Goal: Share content: Share content

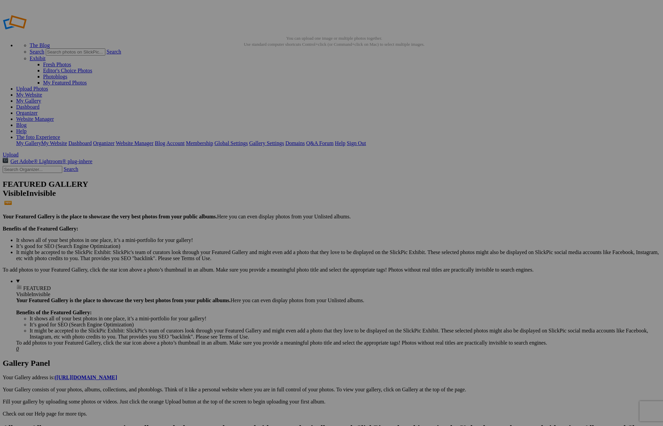
type input "OM SYSTEM Virtual Night Sky Workshops"
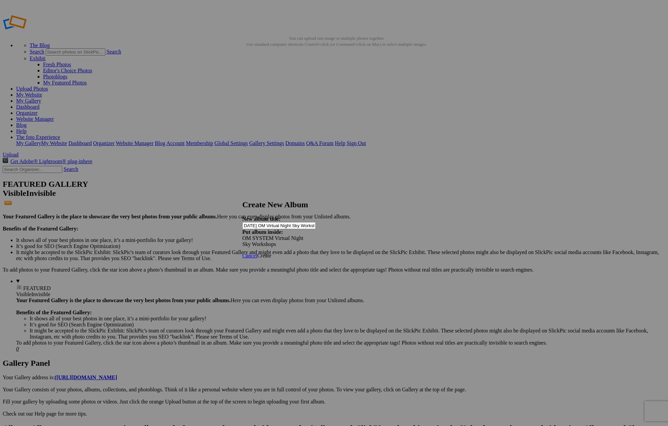
scroll to position [0, 5]
type input "[DATE] OM Virtual Night Sky Workshop"
click at [271, 253] on span "Create" at bounding box center [264, 256] width 14 height 6
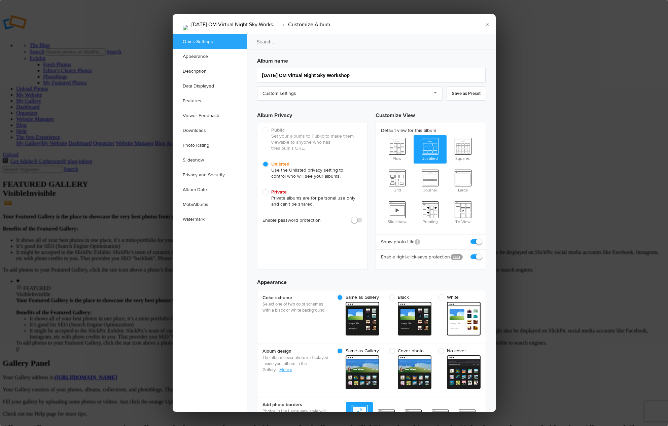
click at [149, 177] on div at bounding box center [334, 213] width 668 height 426
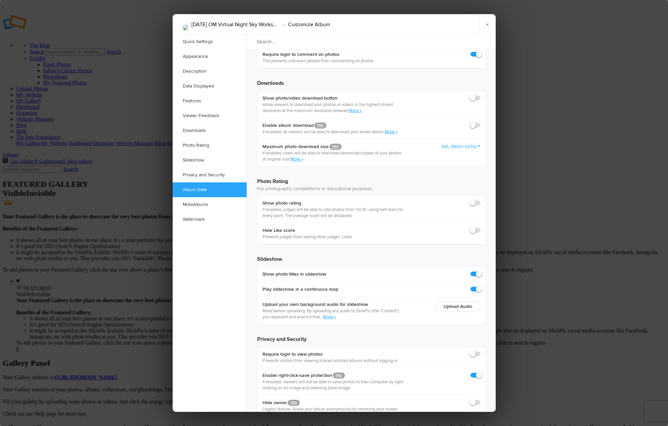
scroll to position [1347, 0]
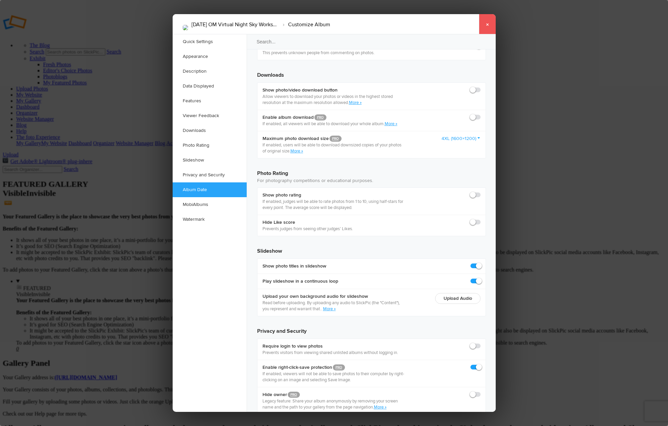
click at [486, 22] on link "×" at bounding box center [487, 24] width 17 height 20
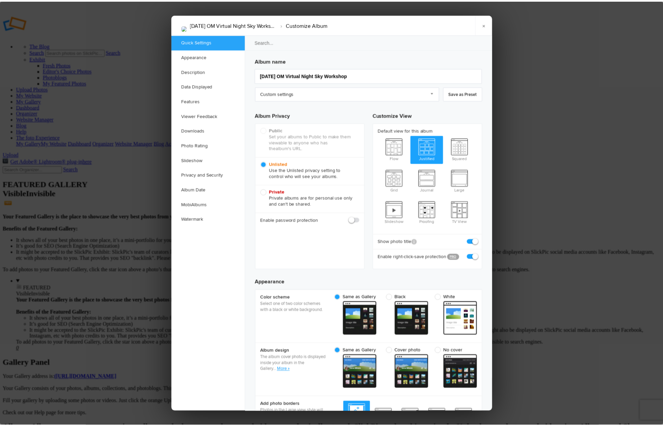
scroll to position [0, 0]
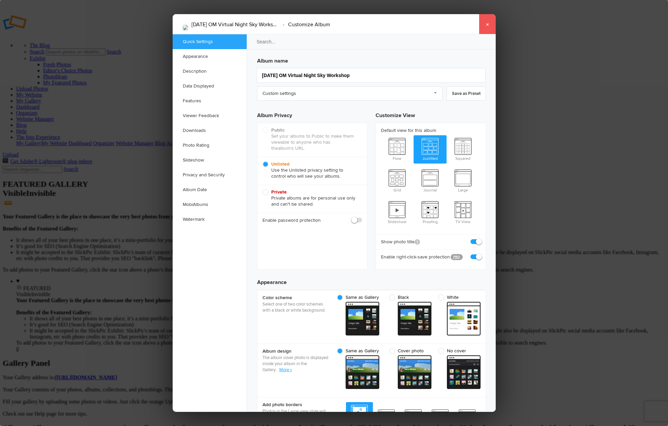
click at [486, 25] on link "×" at bounding box center [487, 24] width 17 height 20
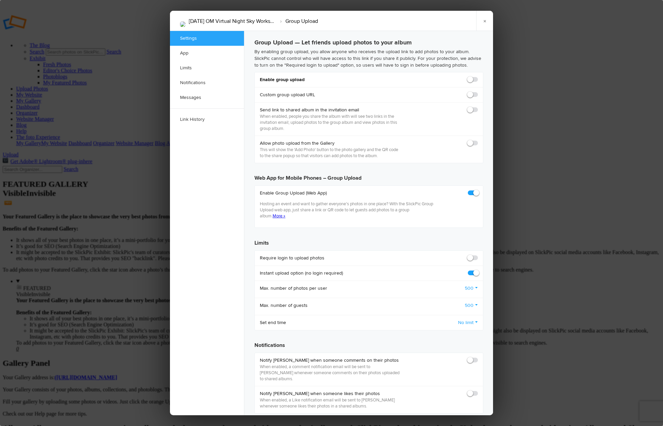
checkbox input "true"
click at [478, 76] on span at bounding box center [478, 76] width 0 height 0
click at [478, 76] on input "checkbox" at bounding box center [478, 76] width 0 height 0
checkbox input "true"
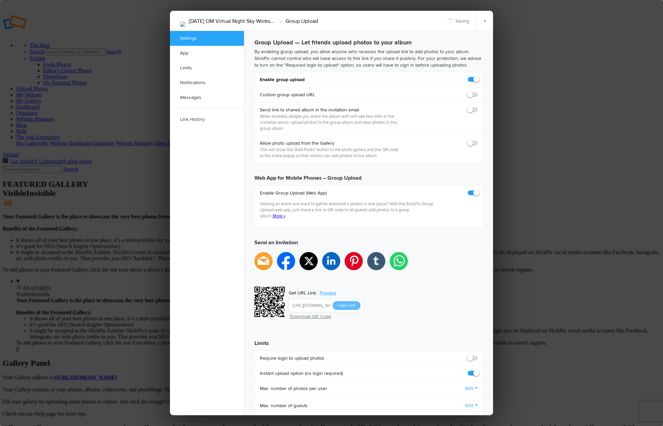
click at [478, 107] on span at bounding box center [478, 107] width 0 height 0
click at [478, 107] on input "checkbox" at bounding box center [478, 106] width 0 height 0
checkbox input "false"
type input "https://slickpic.us/18221164YjMi"
click at [478, 355] on span at bounding box center [478, 355] width 0 height 0
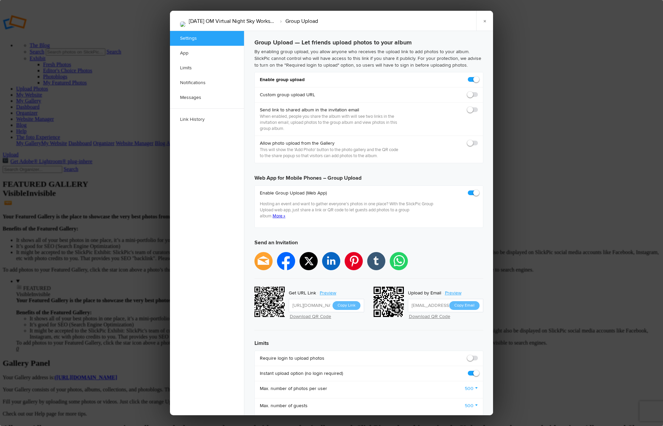
click at [478, 355] on input "checkbox" at bounding box center [478, 355] width 0 height 0
checkbox input "true"
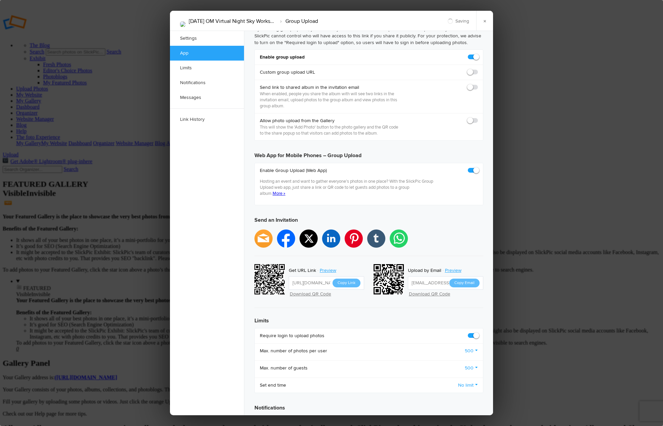
scroll to position [42, 0]
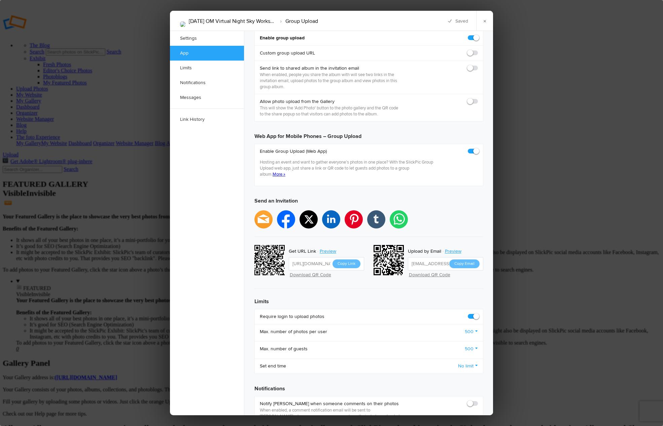
click at [472, 329] on link "500" at bounding box center [471, 332] width 13 height 7
click at [436, 384] on link "4" at bounding box center [447, 389] width 61 height 11
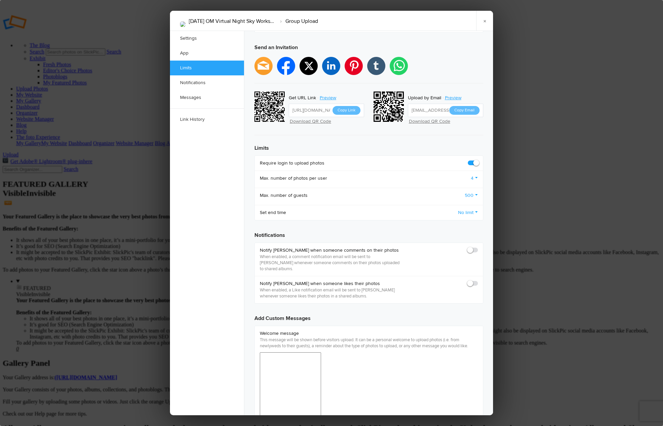
scroll to position [200, 0]
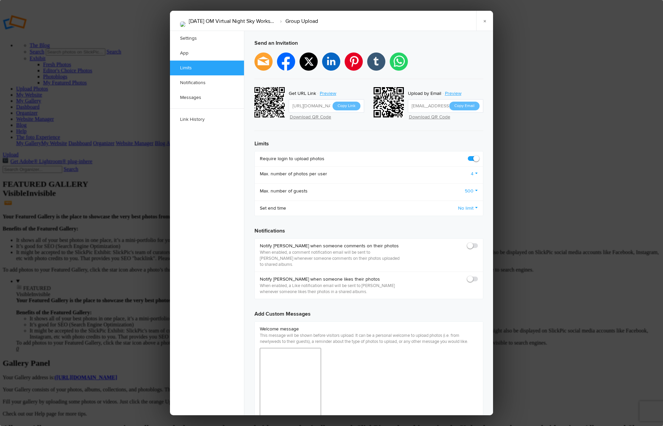
click at [478, 243] on span at bounding box center [478, 243] width 0 height 0
click at [478, 242] on input "checkbox" at bounding box center [478, 242] width 0 height 0
checkbox input "true"
click at [478, 276] on span at bounding box center [478, 276] width 0 height 0
click at [478, 276] on input "checkbox" at bounding box center [478, 276] width 0 height 0
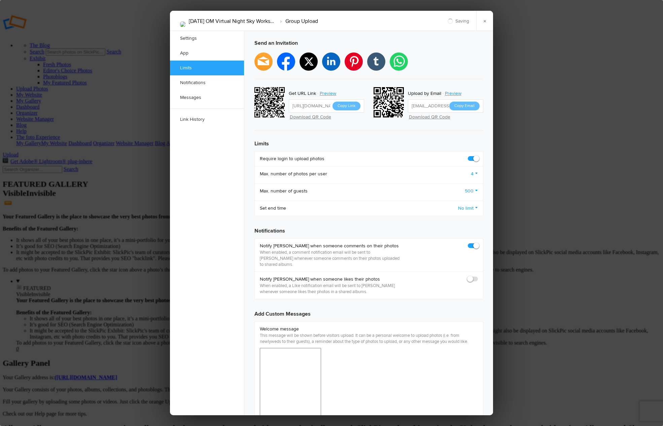
checkbox input "true"
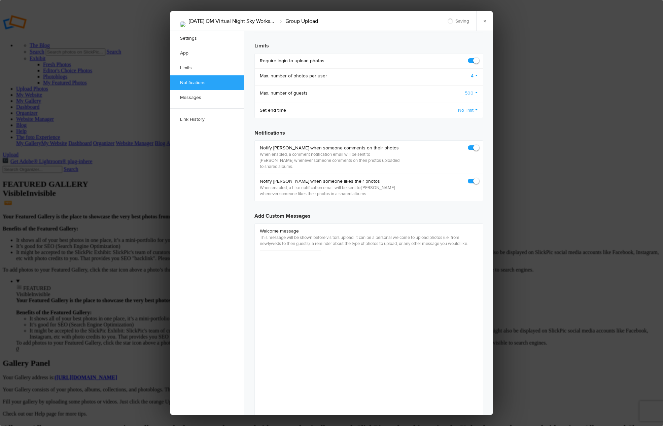
scroll to position [302, 0]
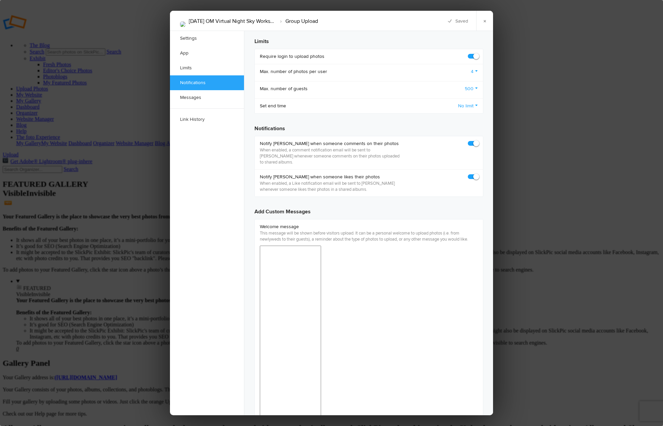
drag, startPoint x: 350, startPoint y: 619, endPoint x: 323, endPoint y: 619, distance: 27.6
click at [418, 203] on h3 "Add Custom Messages" at bounding box center [369, 208] width 229 height 13
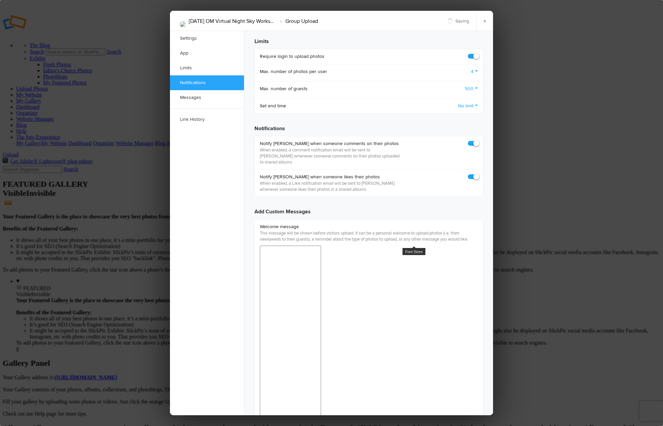
scroll to position [359, 0]
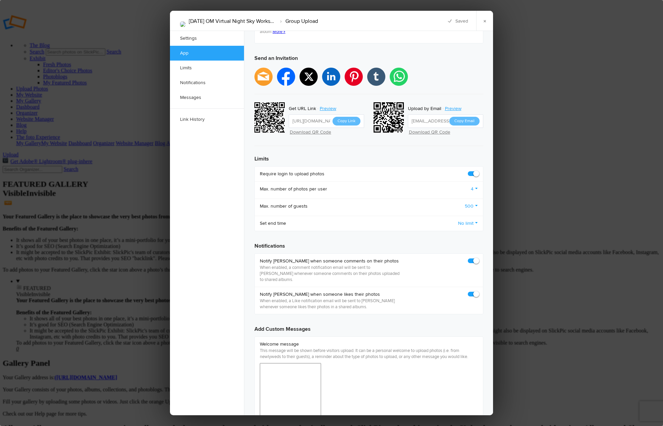
scroll to position [0, 0]
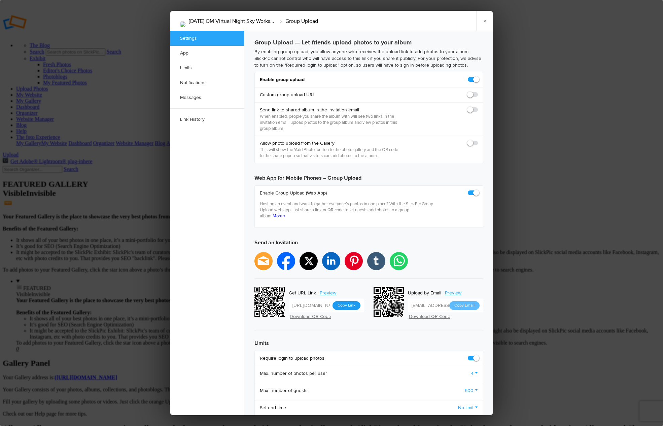
click at [348, 301] on button "Copy Link" at bounding box center [347, 305] width 28 height 9
click at [484, 22] on link "×" at bounding box center [484, 21] width 17 height 20
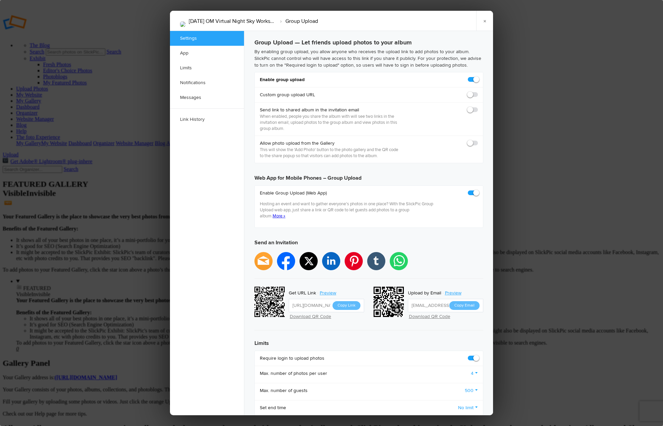
checkbox input "true"
click at [478, 107] on span at bounding box center [478, 107] width 0 height 0
click at [478, 107] on input "checkbox" at bounding box center [478, 106] width 0 height 0
checkbox input "true"
click at [483, 18] on link "×" at bounding box center [484, 21] width 17 height 20
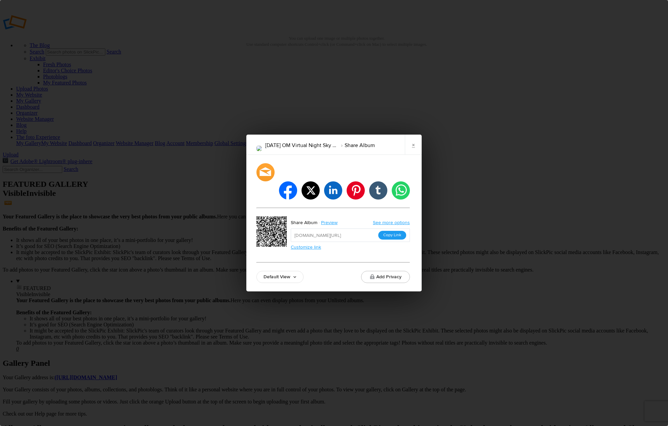
click at [395, 231] on button "Copy Link" at bounding box center [392, 235] width 28 height 9
click at [412, 153] on link "×" at bounding box center [413, 145] width 17 height 20
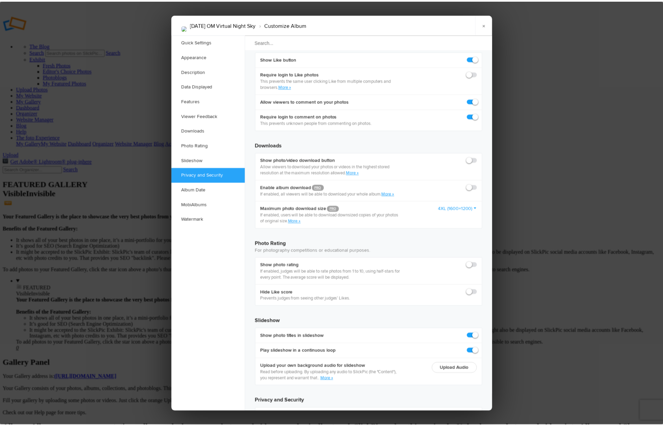
scroll to position [1347, 0]
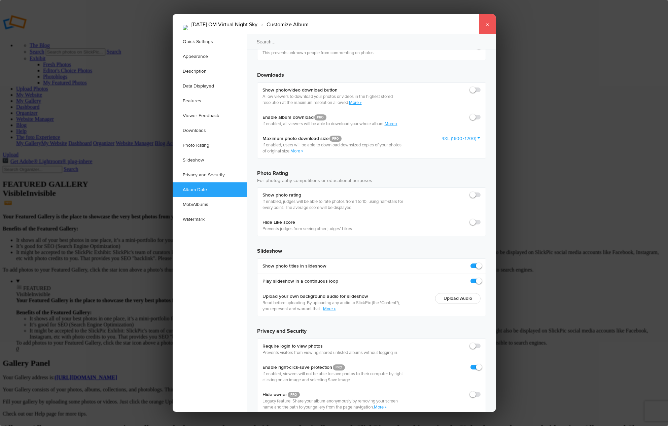
click at [486, 24] on link "×" at bounding box center [487, 24] width 17 height 20
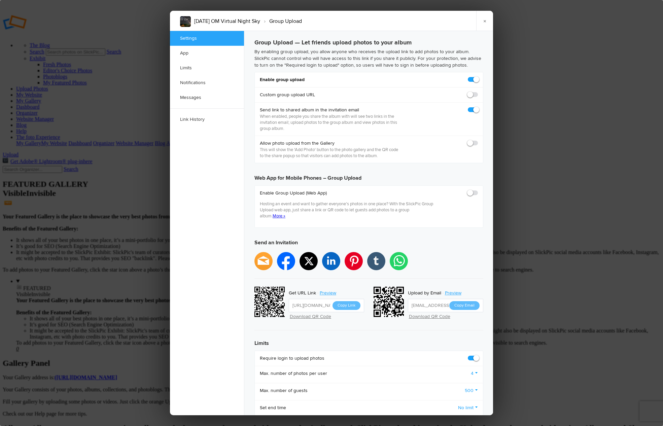
scroll to position [0, 0]
checkbox input "true"
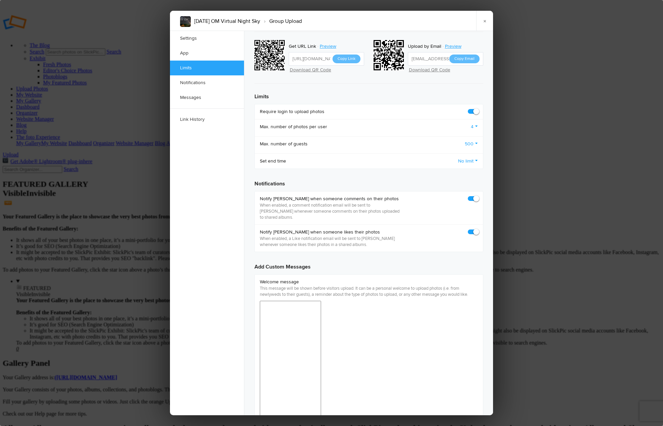
scroll to position [256, 0]
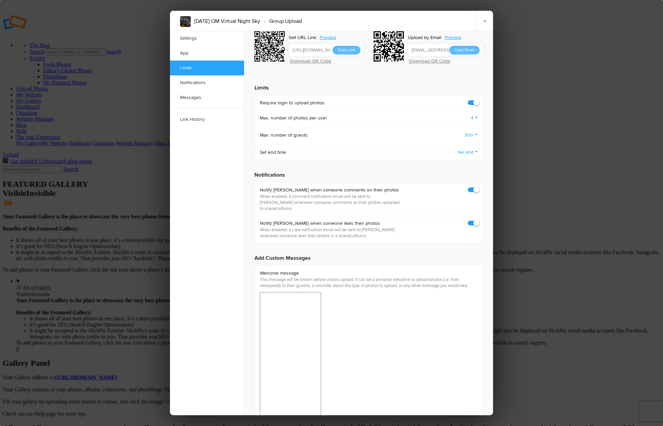
copy span "Welcome to the group upload for our [DATE] OM Night Sky Virtual Workshop."
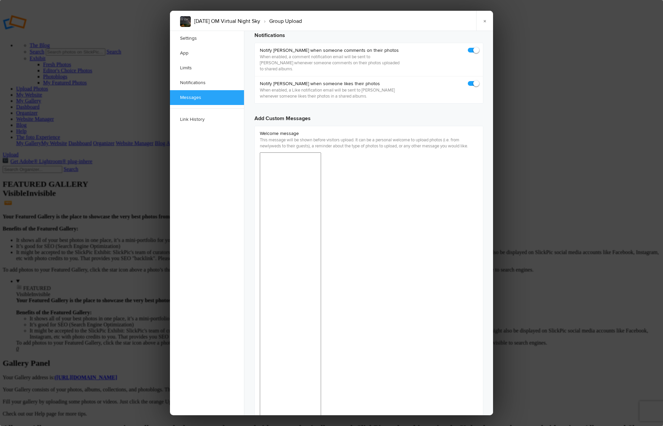
drag, startPoint x: 418, startPoint y: 975, endPoint x: 262, endPoint y: 925, distance: 164.1
copy p "Thanks for uploading! Remember, you can get your own SlickPic gallery and save …"
click at [486, 20] on link "×" at bounding box center [484, 21] width 17 height 20
